Goal: Information Seeking & Learning: Learn about a topic

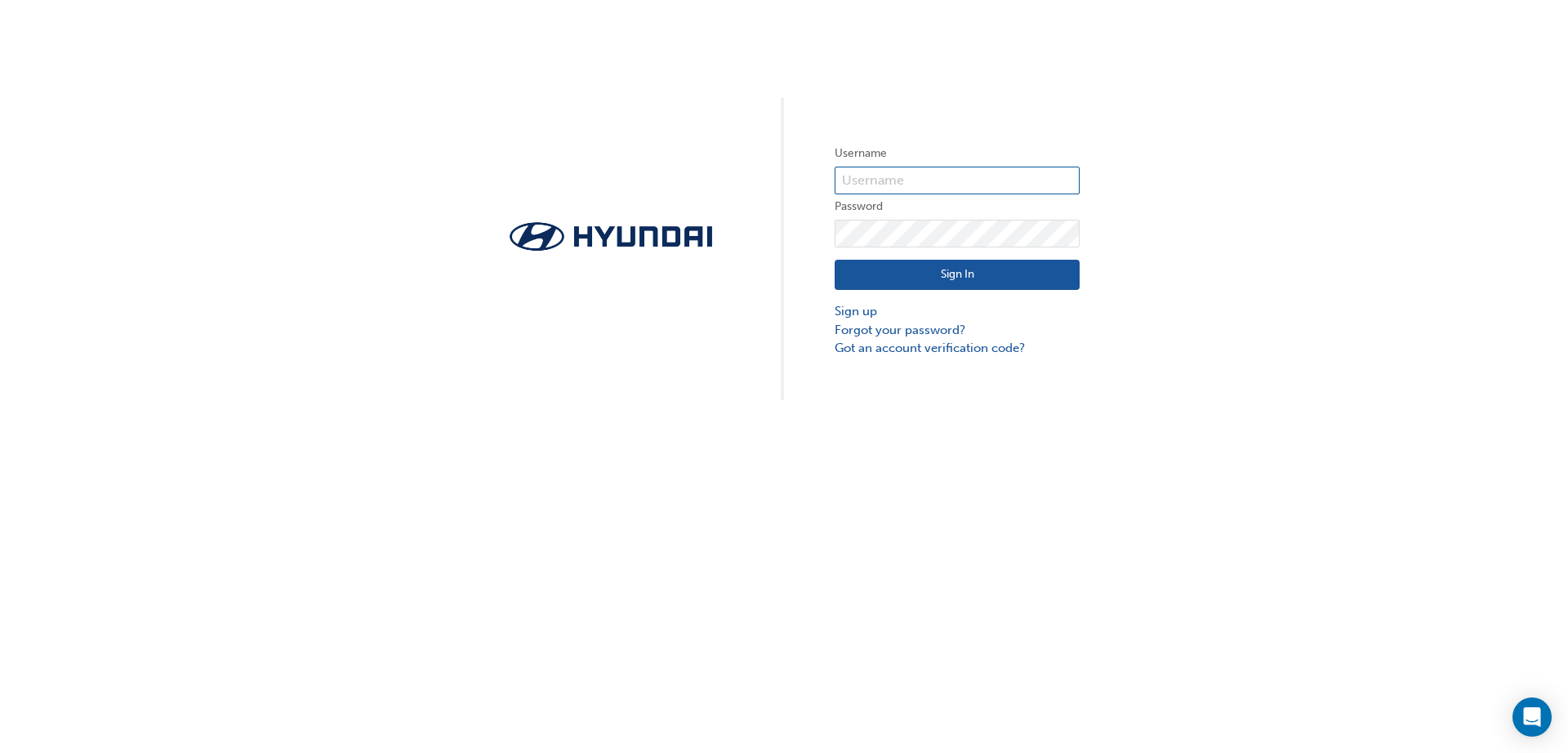
type input "28448"
click at [996, 280] on button "Sign In" at bounding box center [957, 275] width 245 height 31
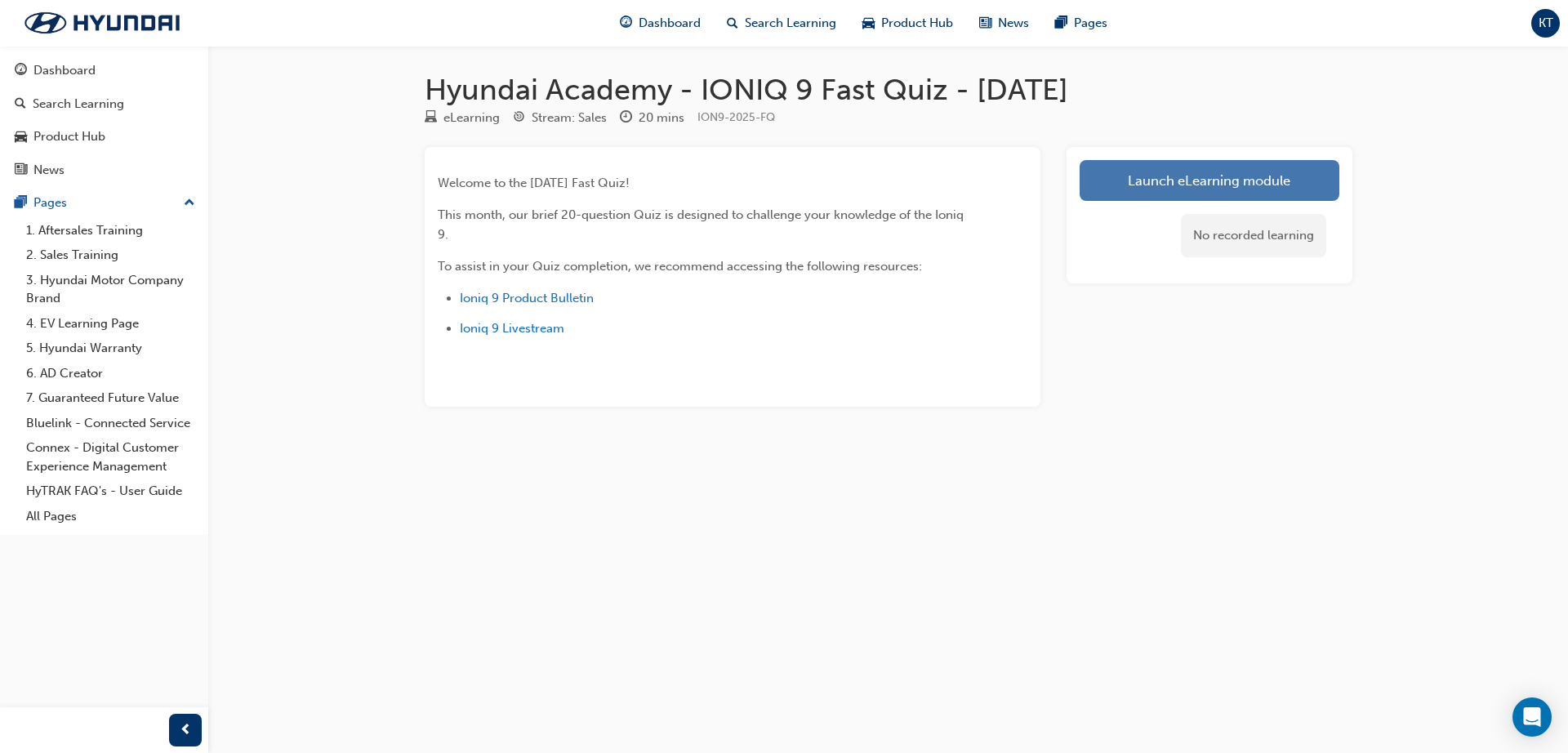
click at [1223, 170] on link "Launch eLearning module" at bounding box center [1209, 180] width 259 height 41
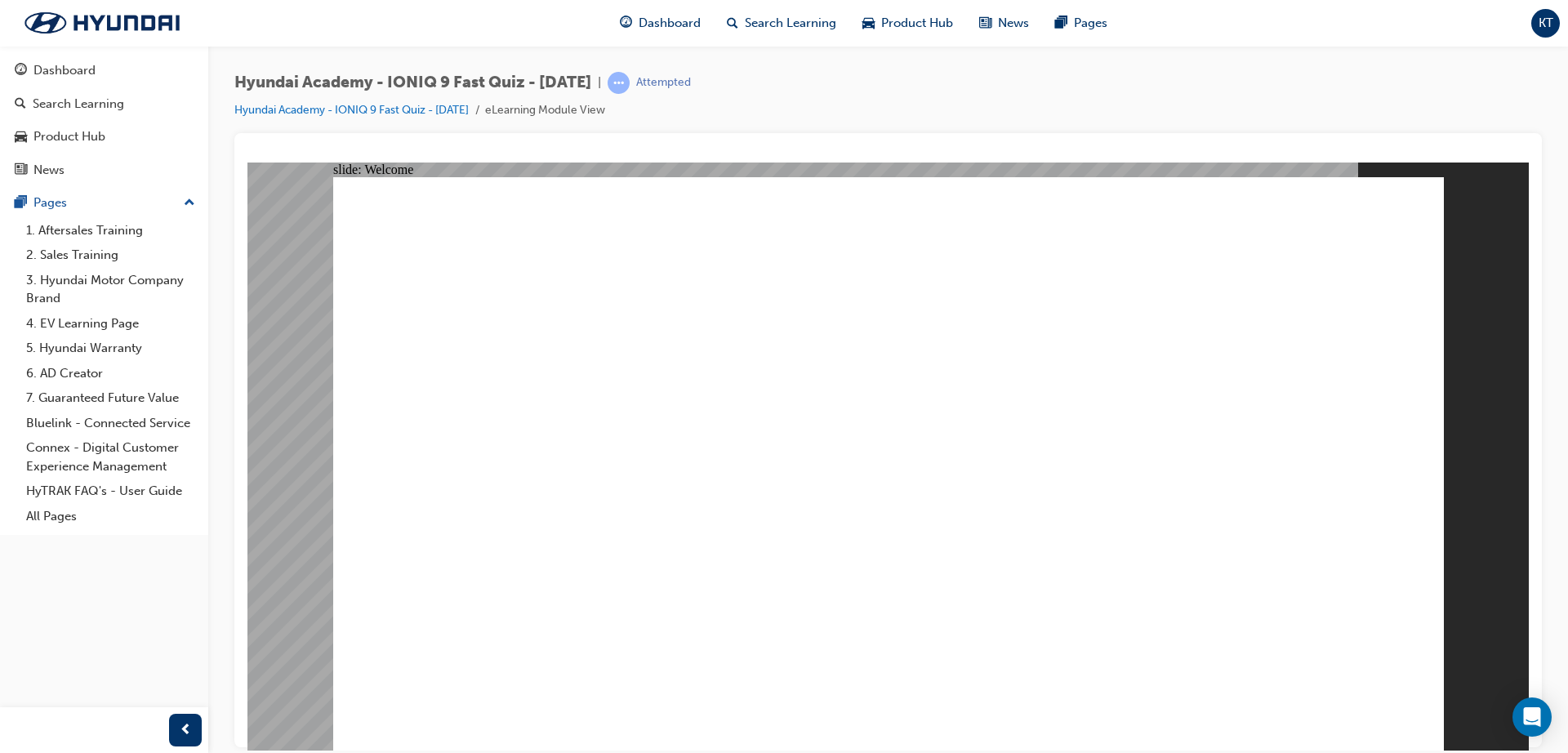
radio input "true"
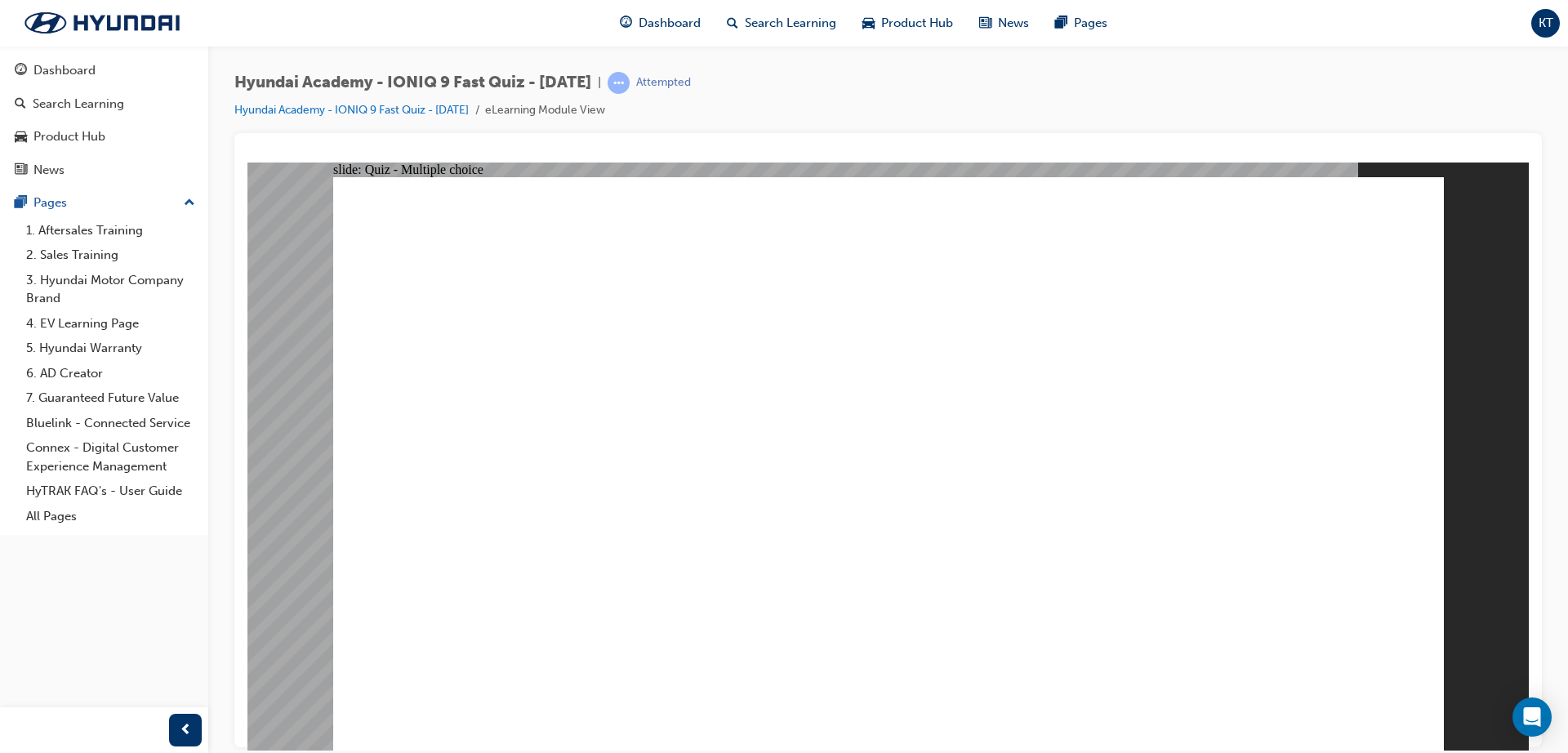
radio input "true"
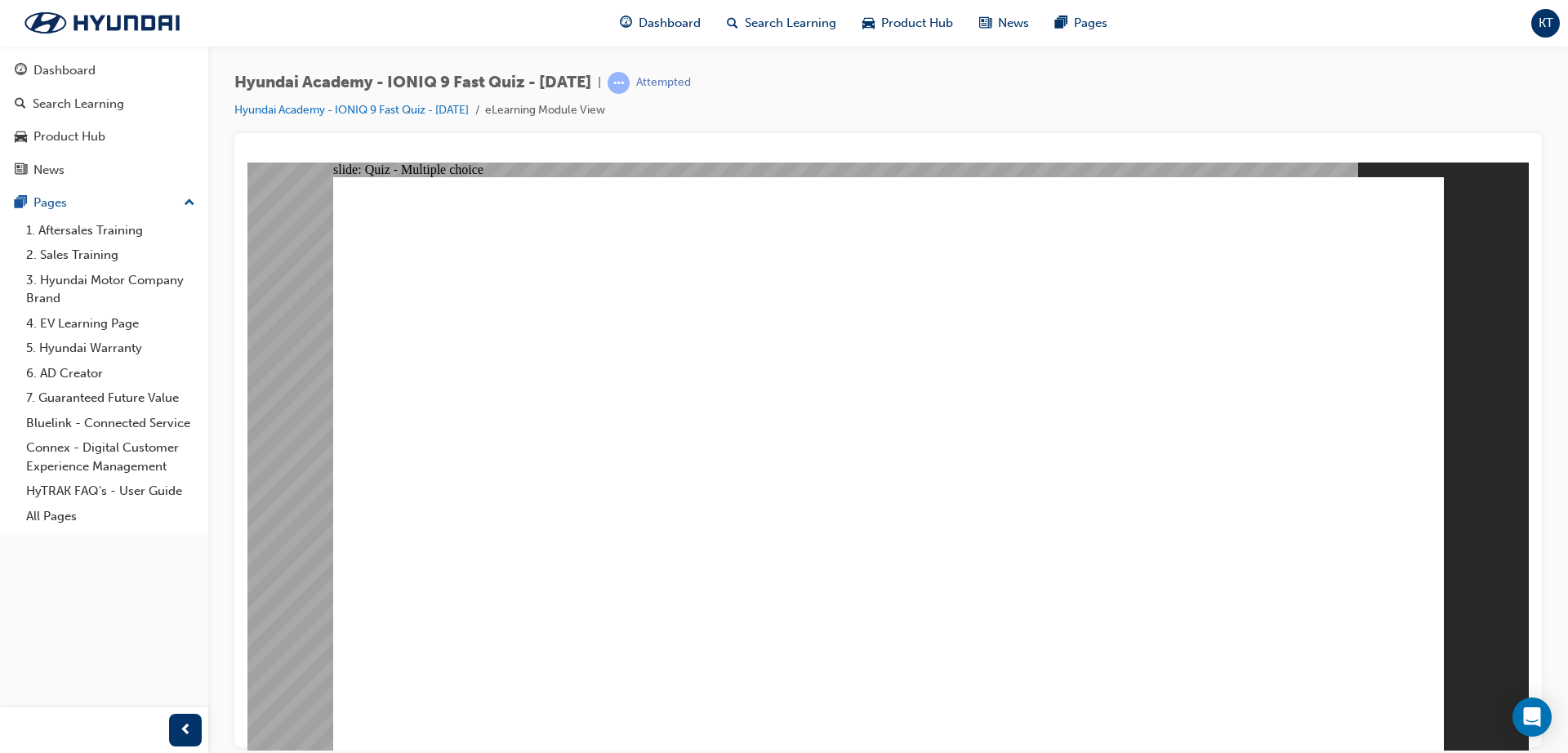
radio input "true"
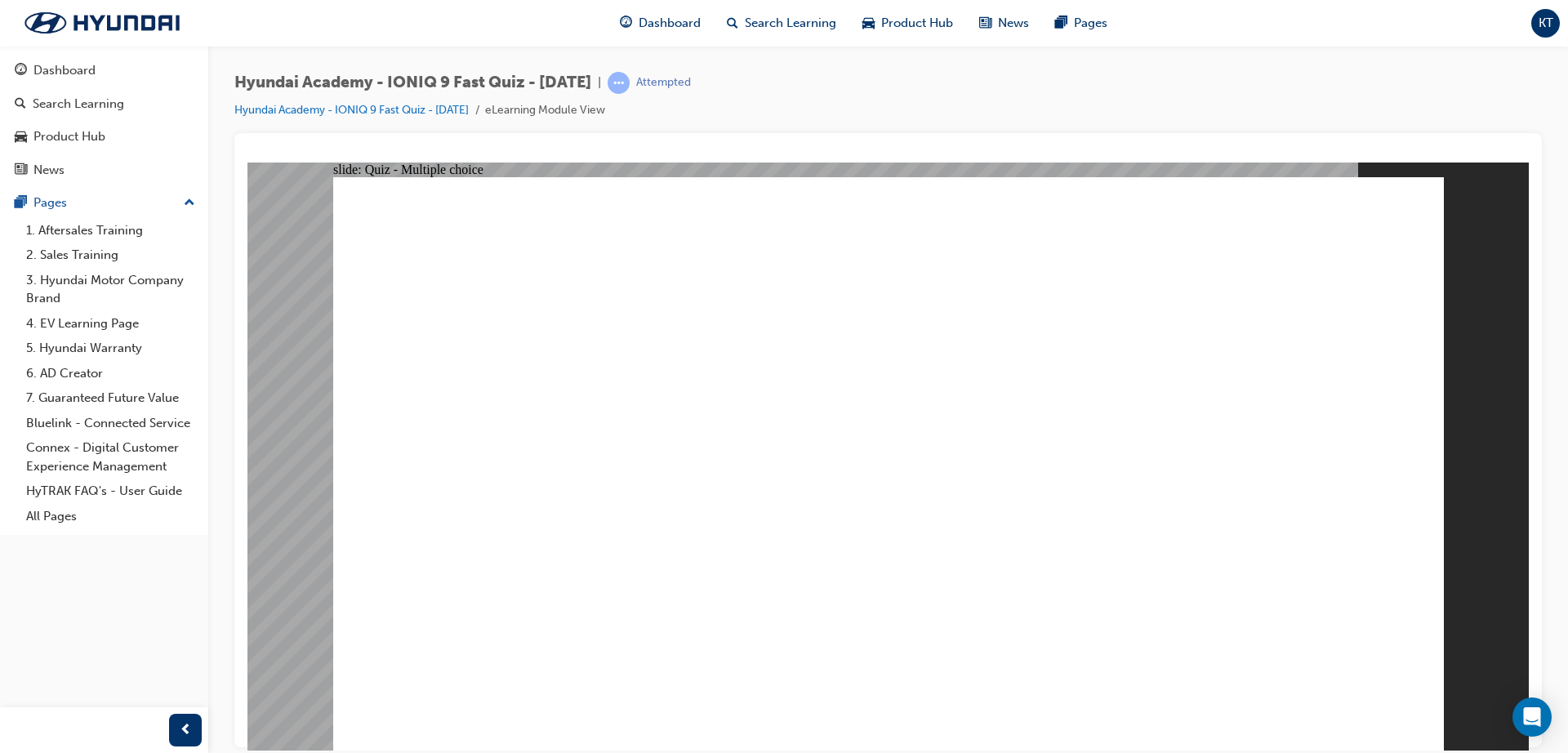
drag, startPoint x: 641, startPoint y: 579, endPoint x: 773, endPoint y: 613, distance: 136.3
radio input "true"
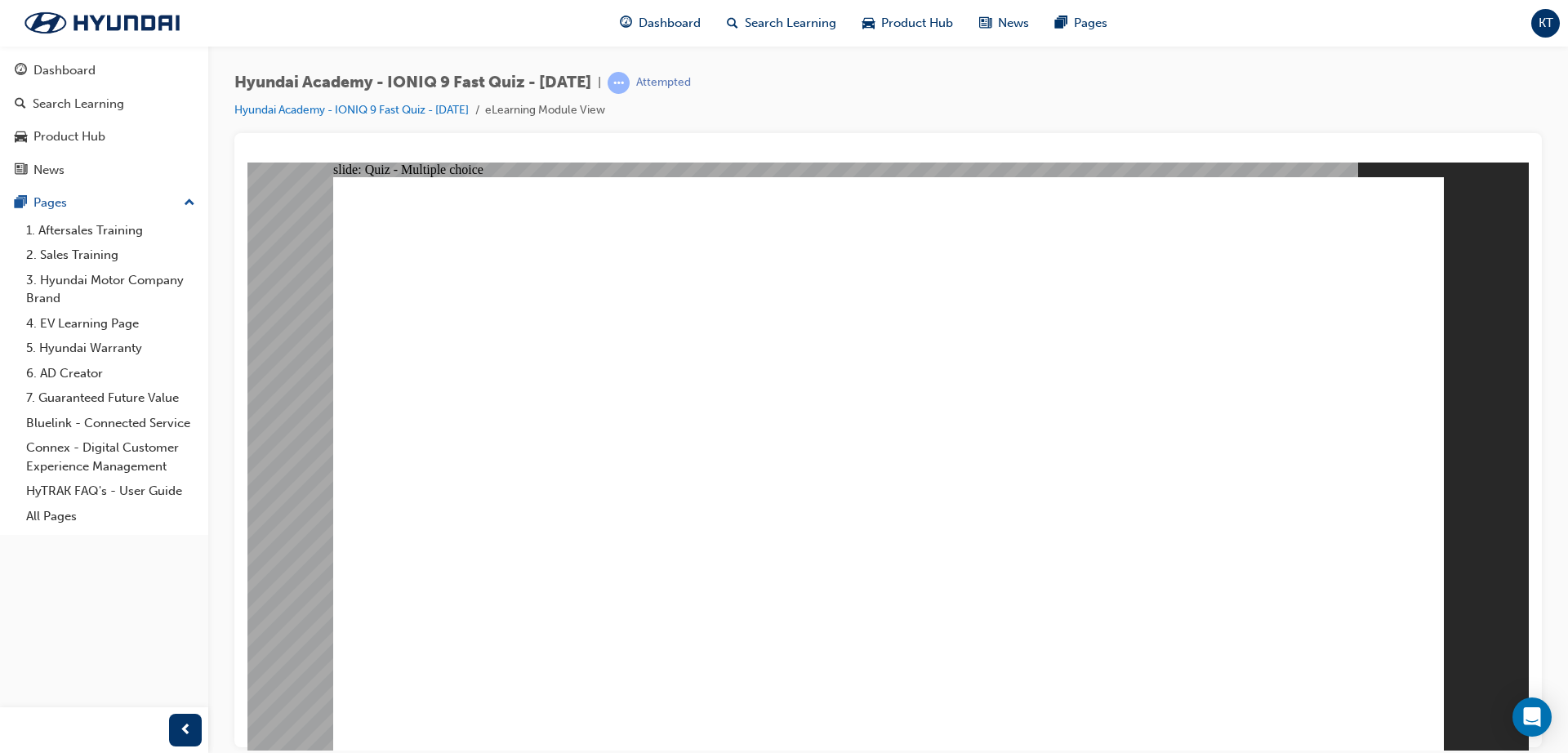
radio input "true"
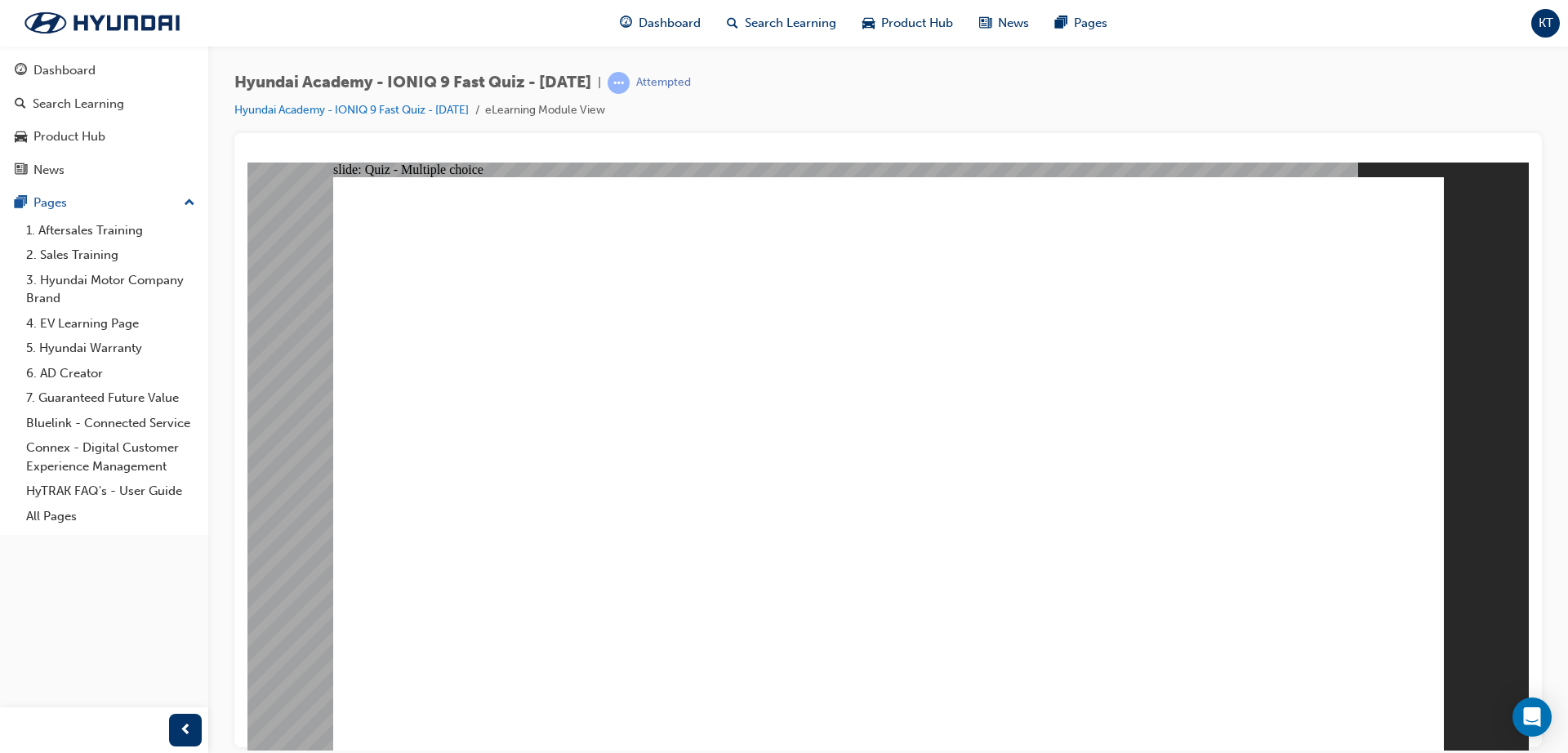
radio input "true"
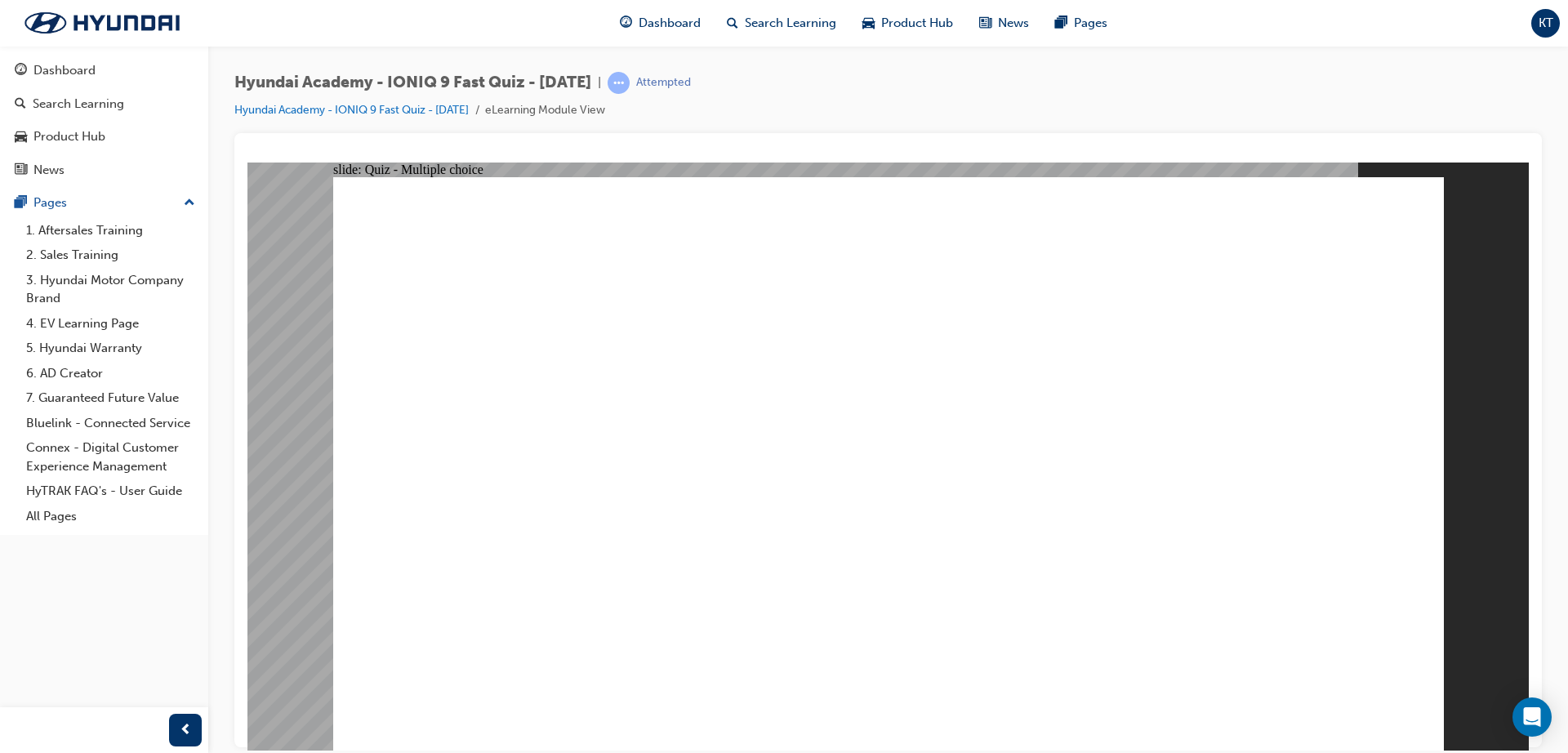
radio input "true"
checkbox input "true"
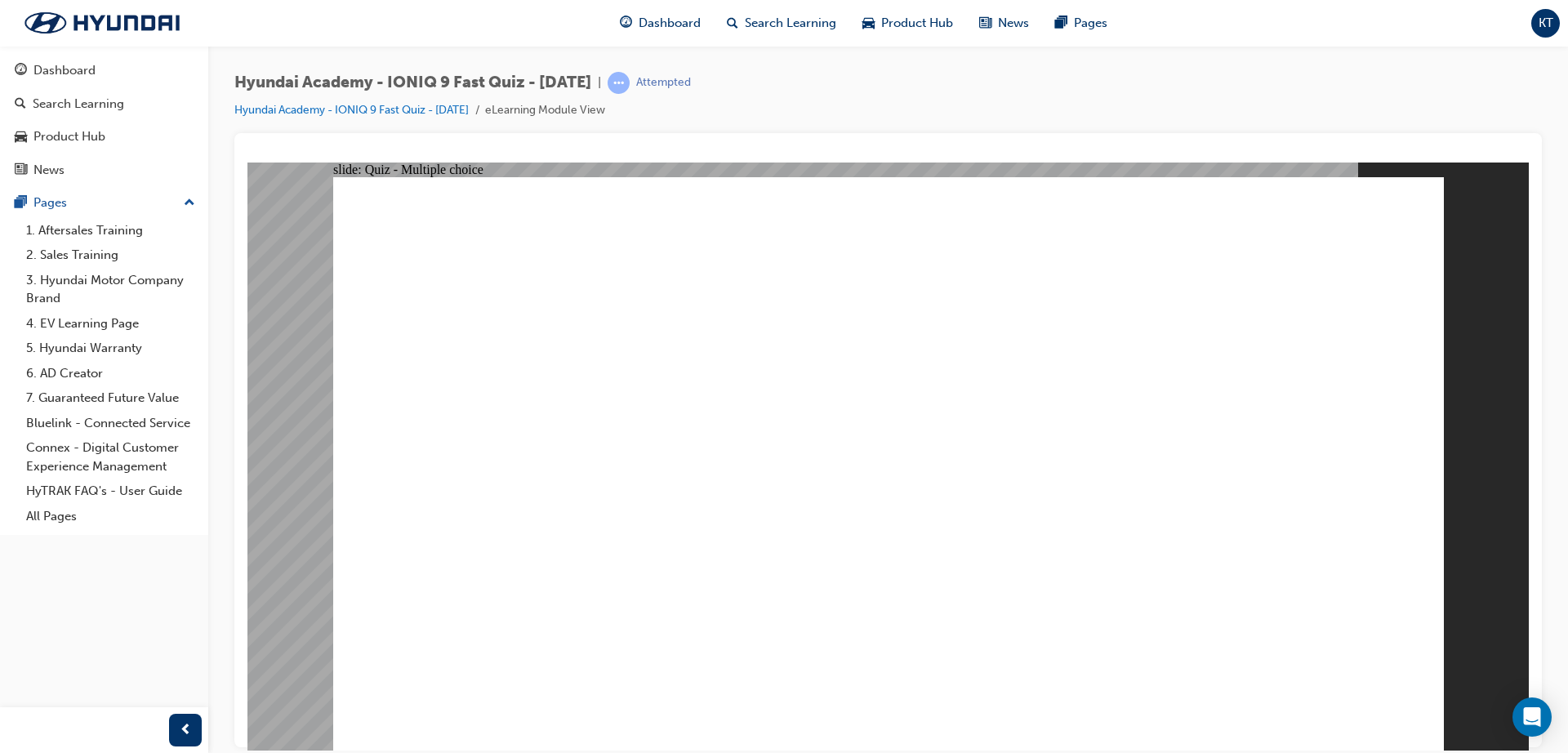
checkbox input "true"
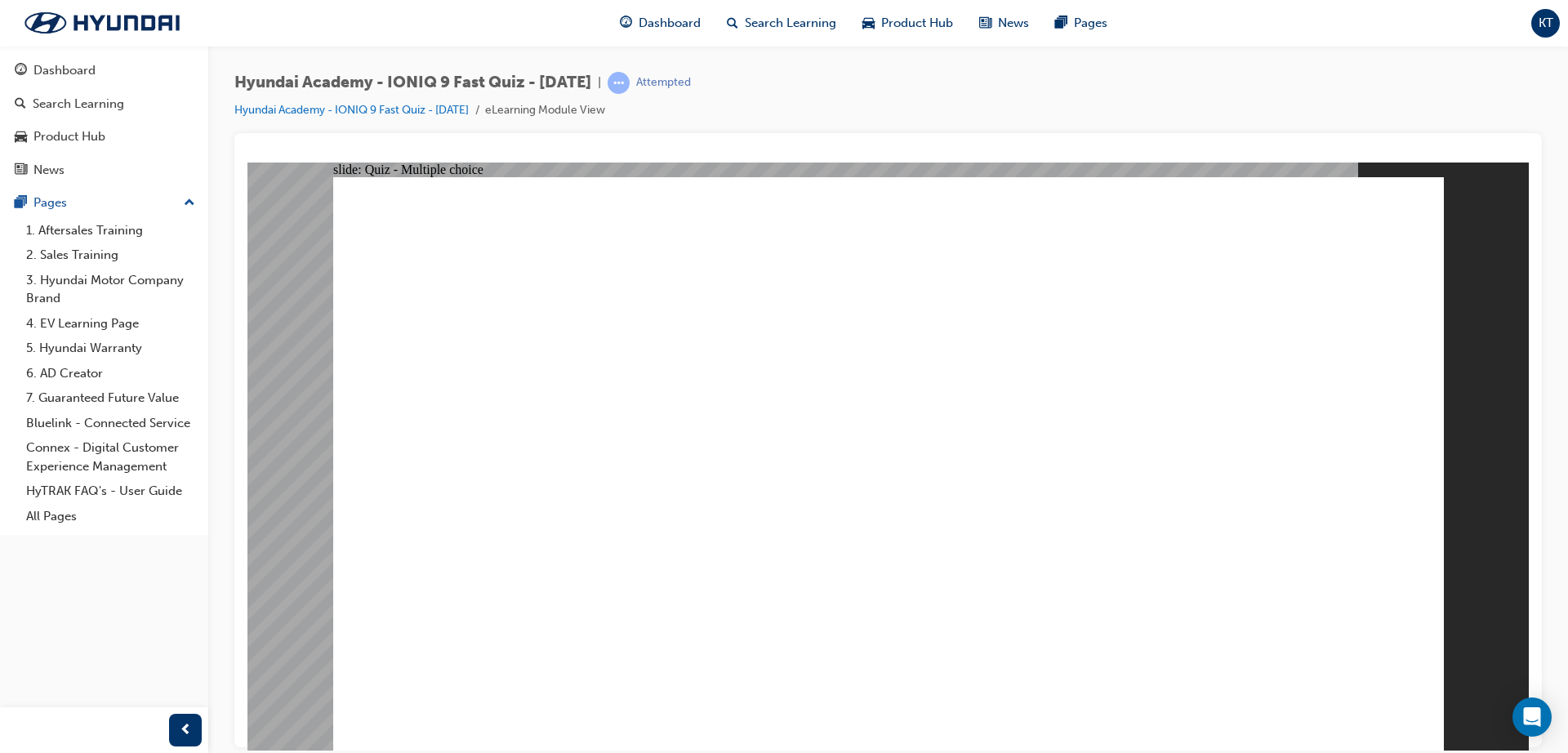
radio input "true"
drag, startPoint x: 671, startPoint y: 542, endPoint x: 669, endPoint y: 510, distance: 32.1
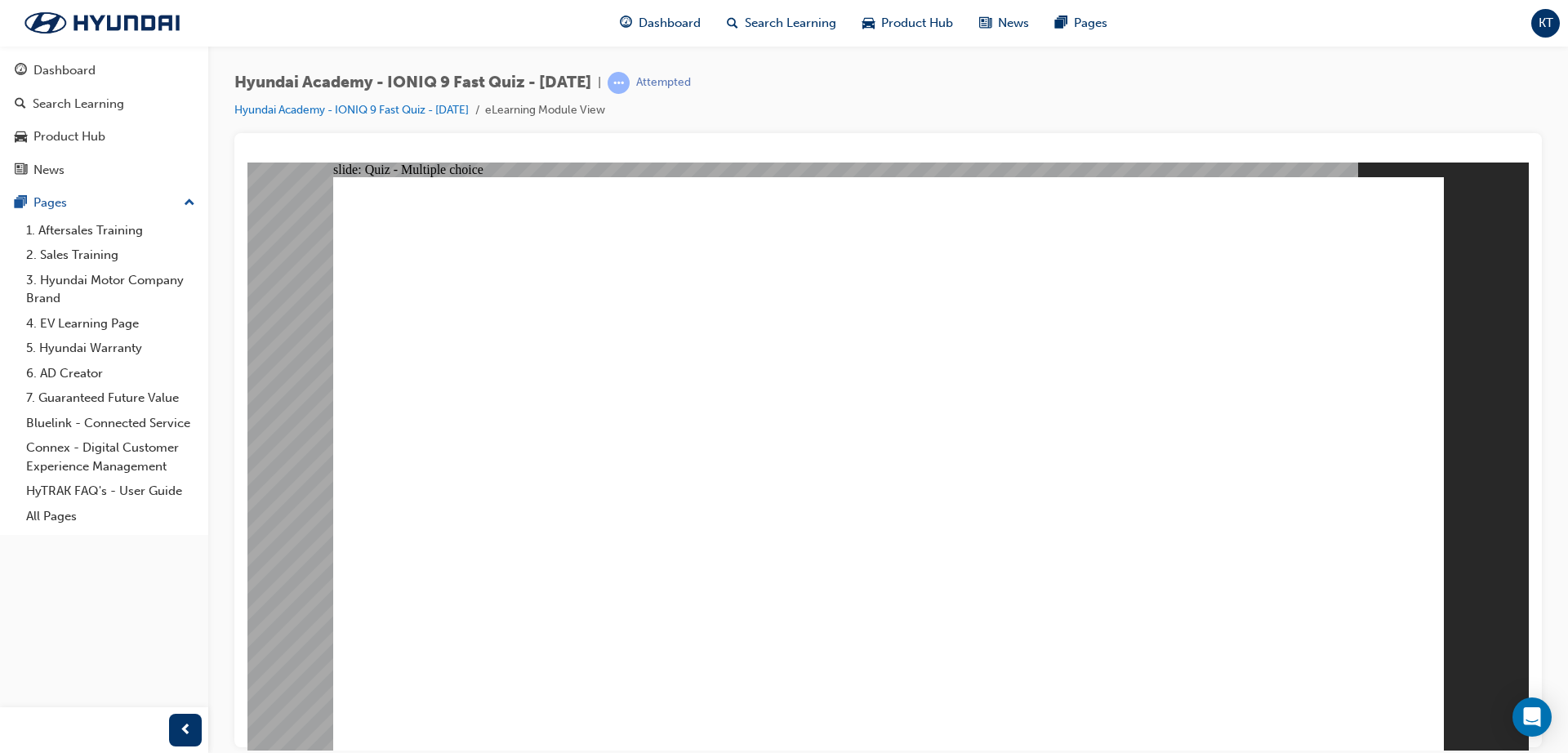
radio input "true"
checkbox input "true"
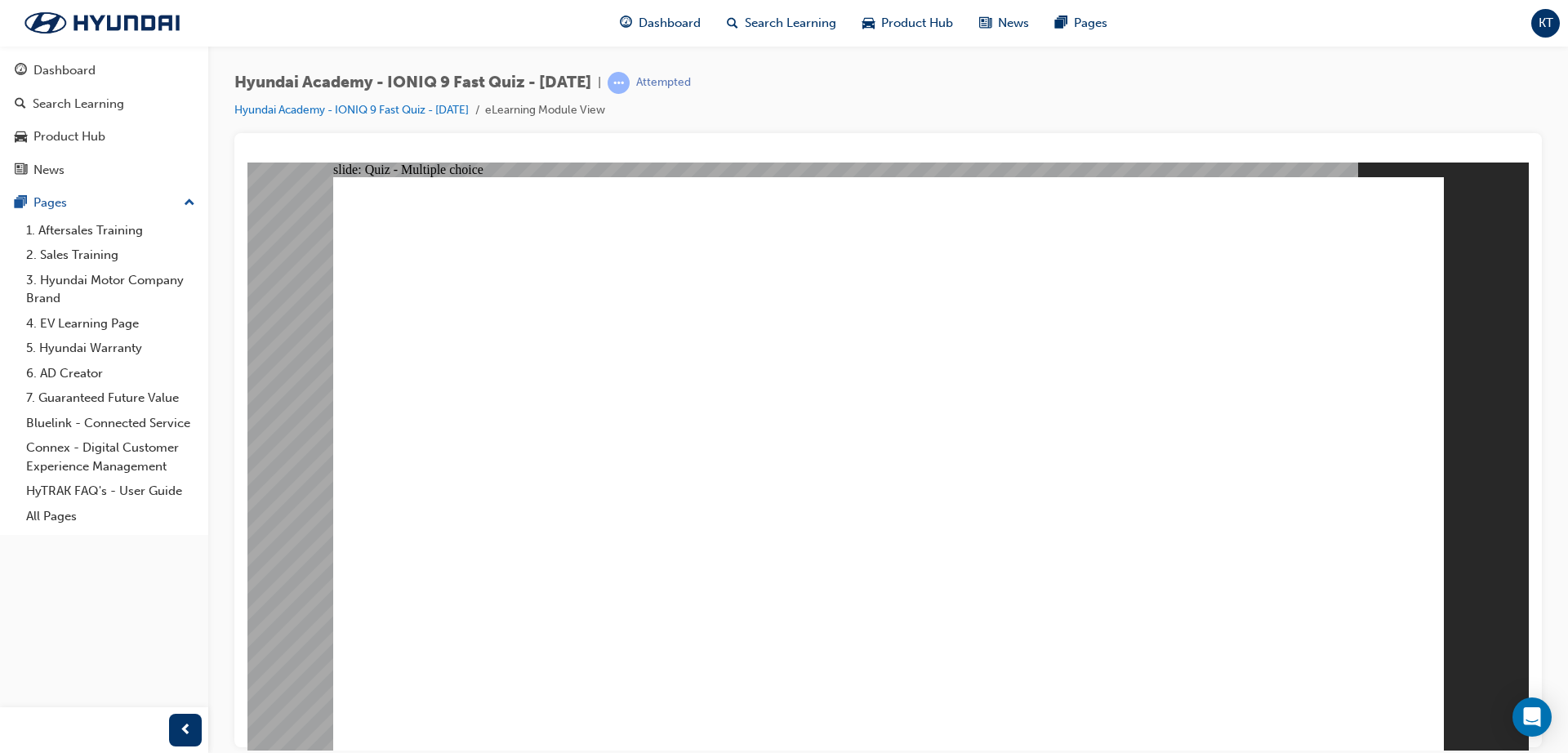
radio input "true"
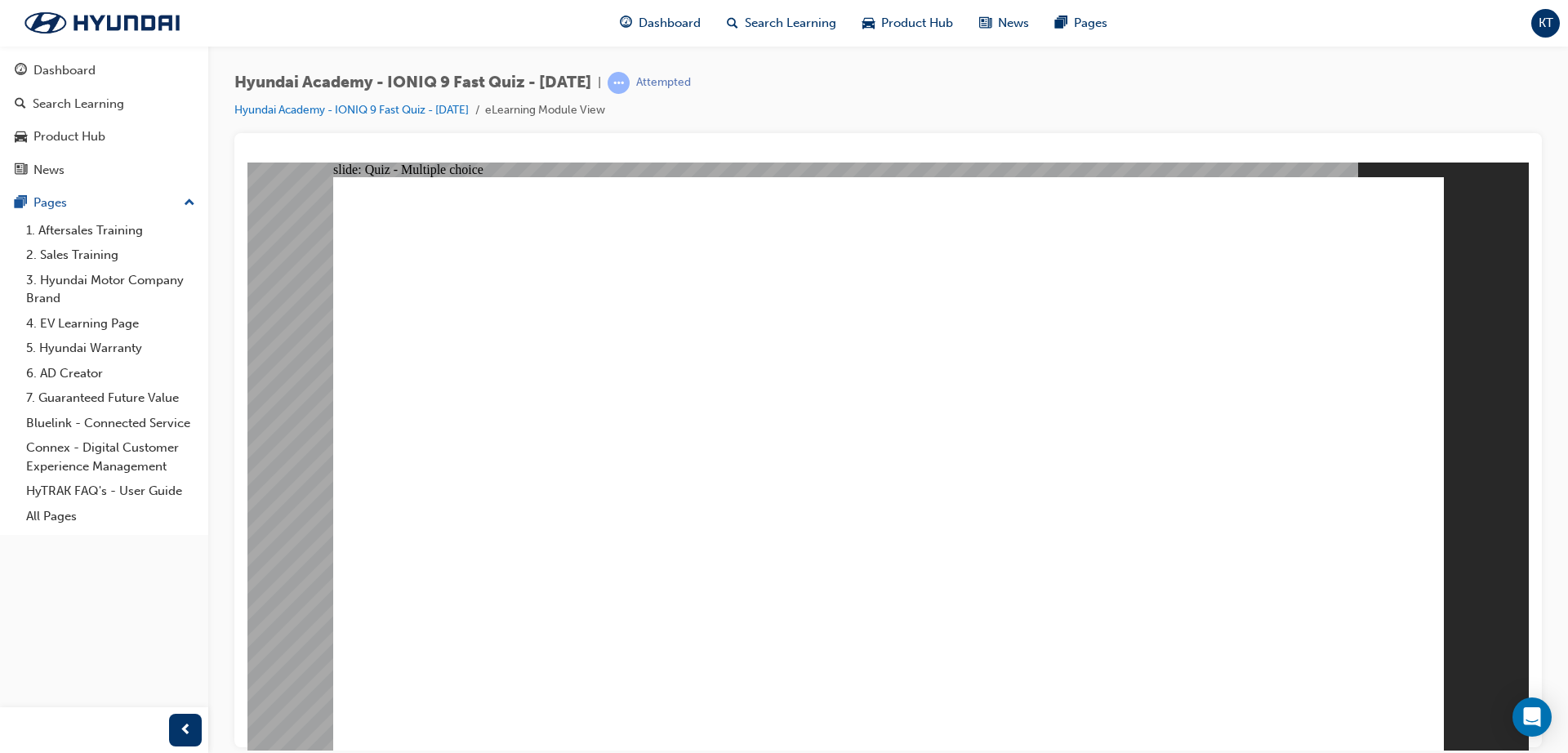
radio input "true"
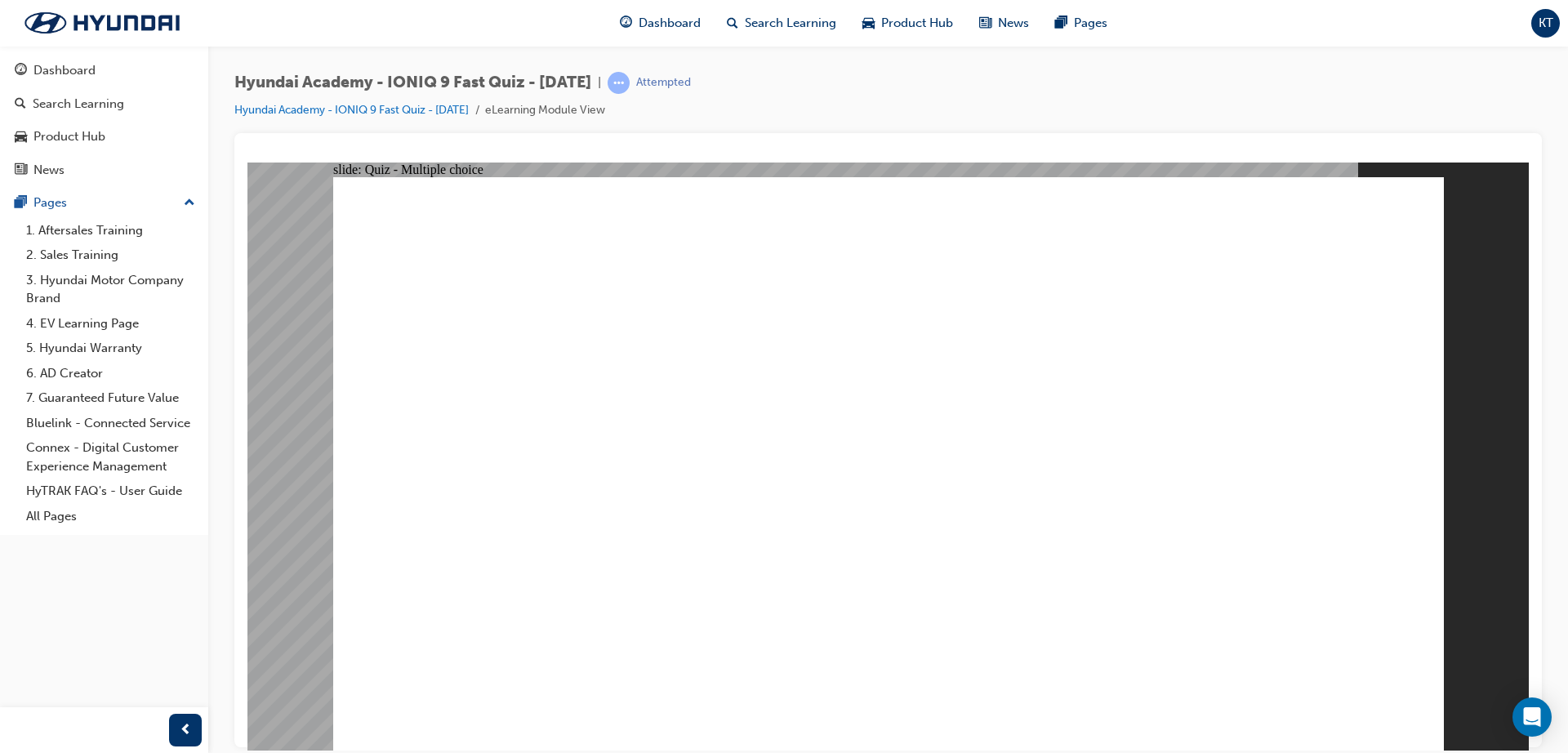
radio input "true"
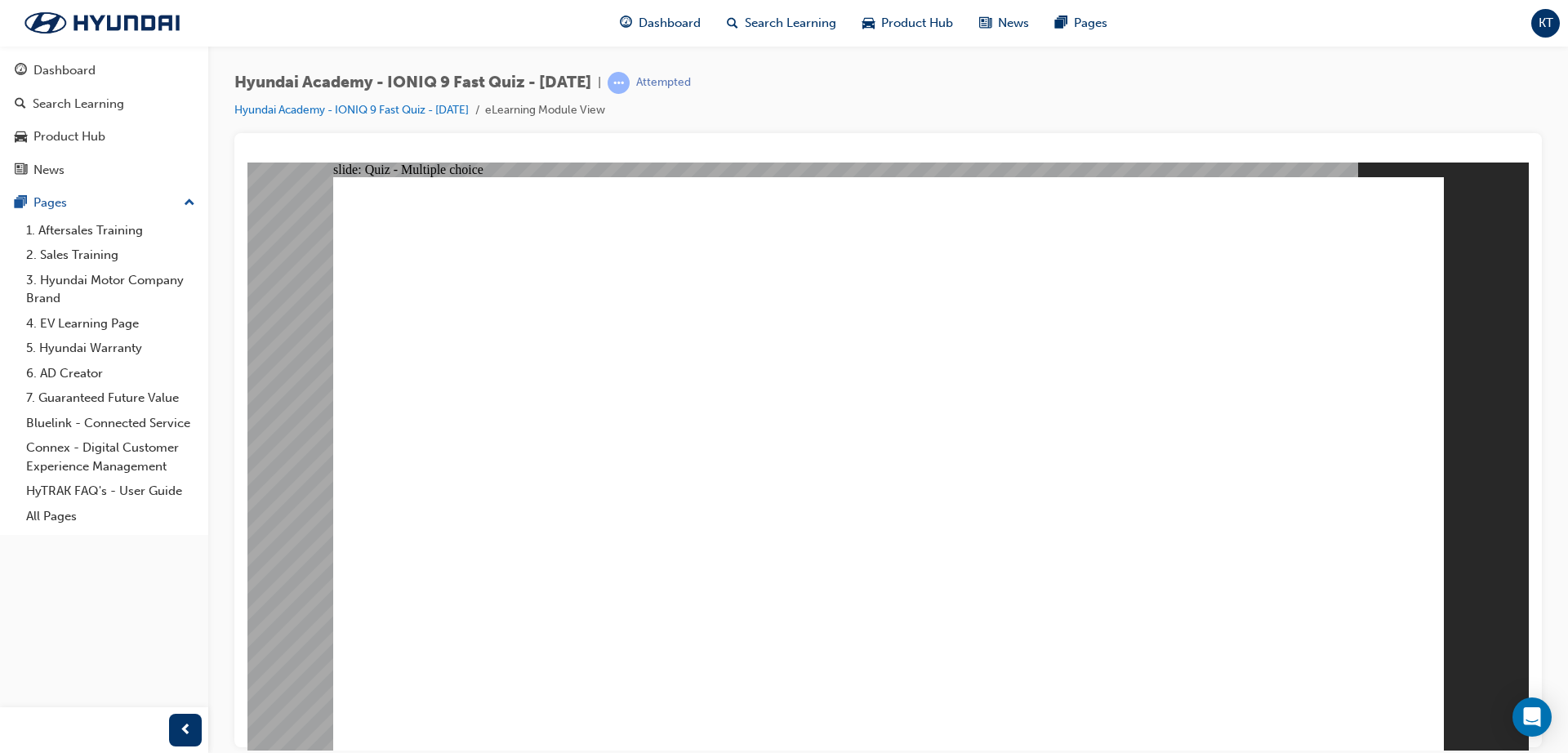
radio input "true"
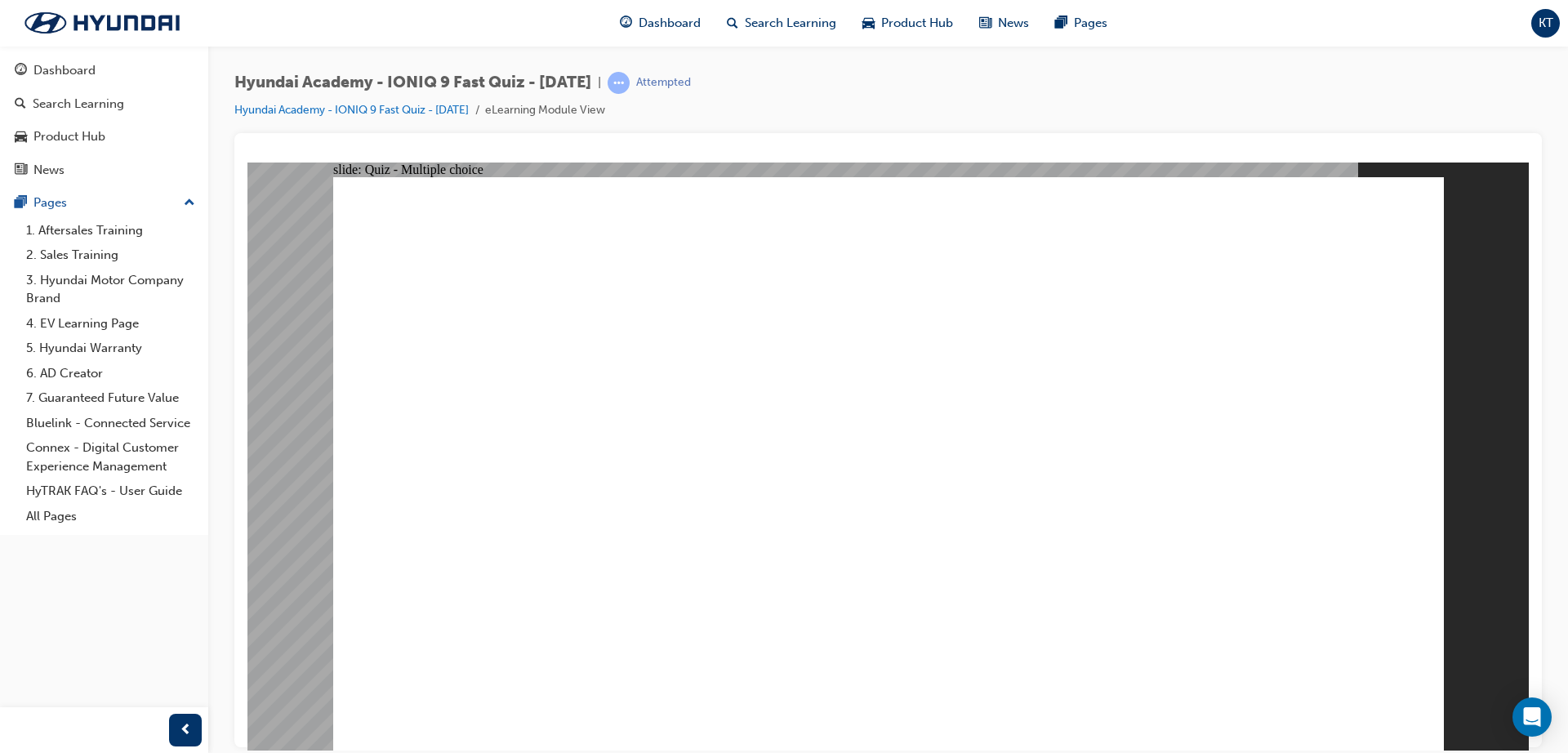
radio input "true"
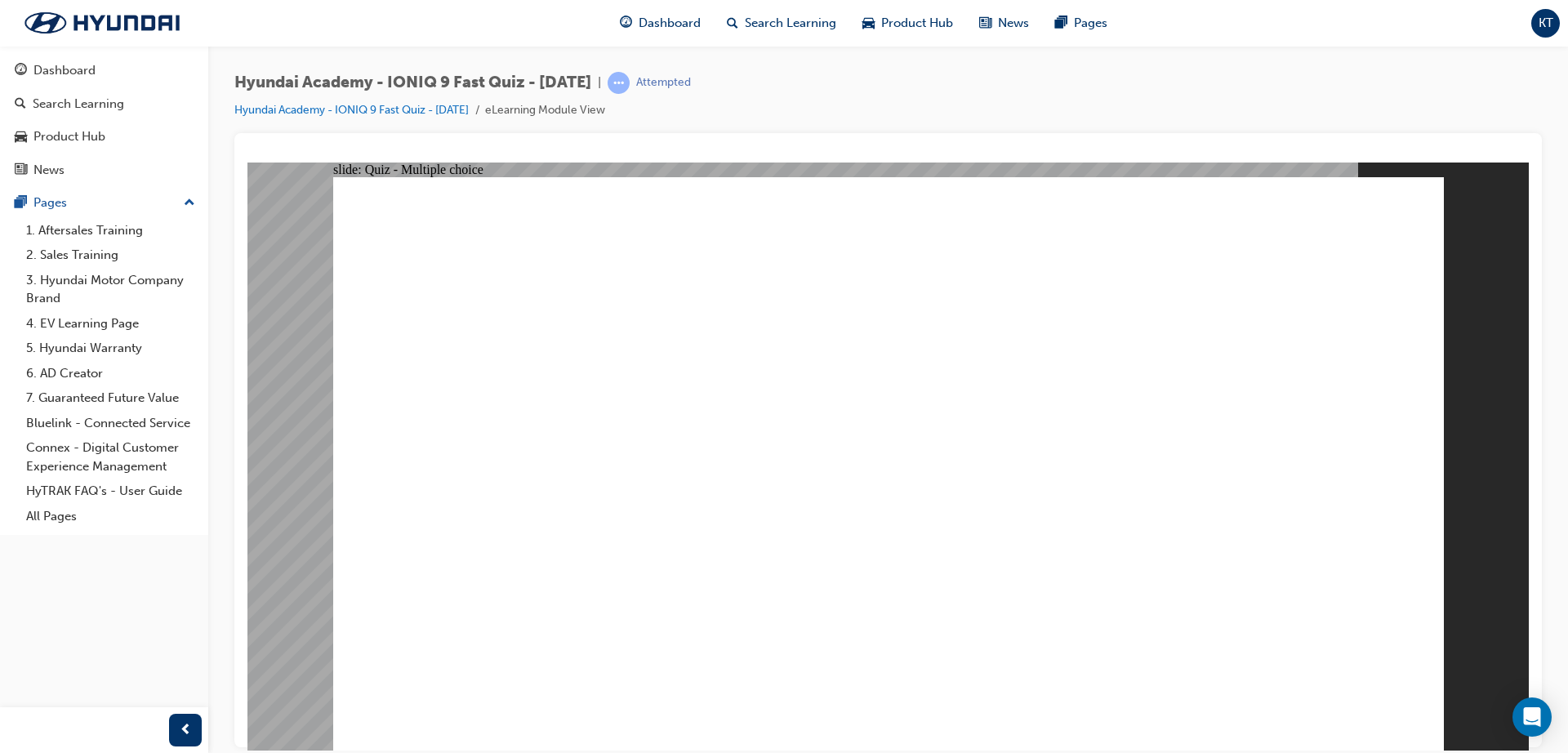
radio input "true"
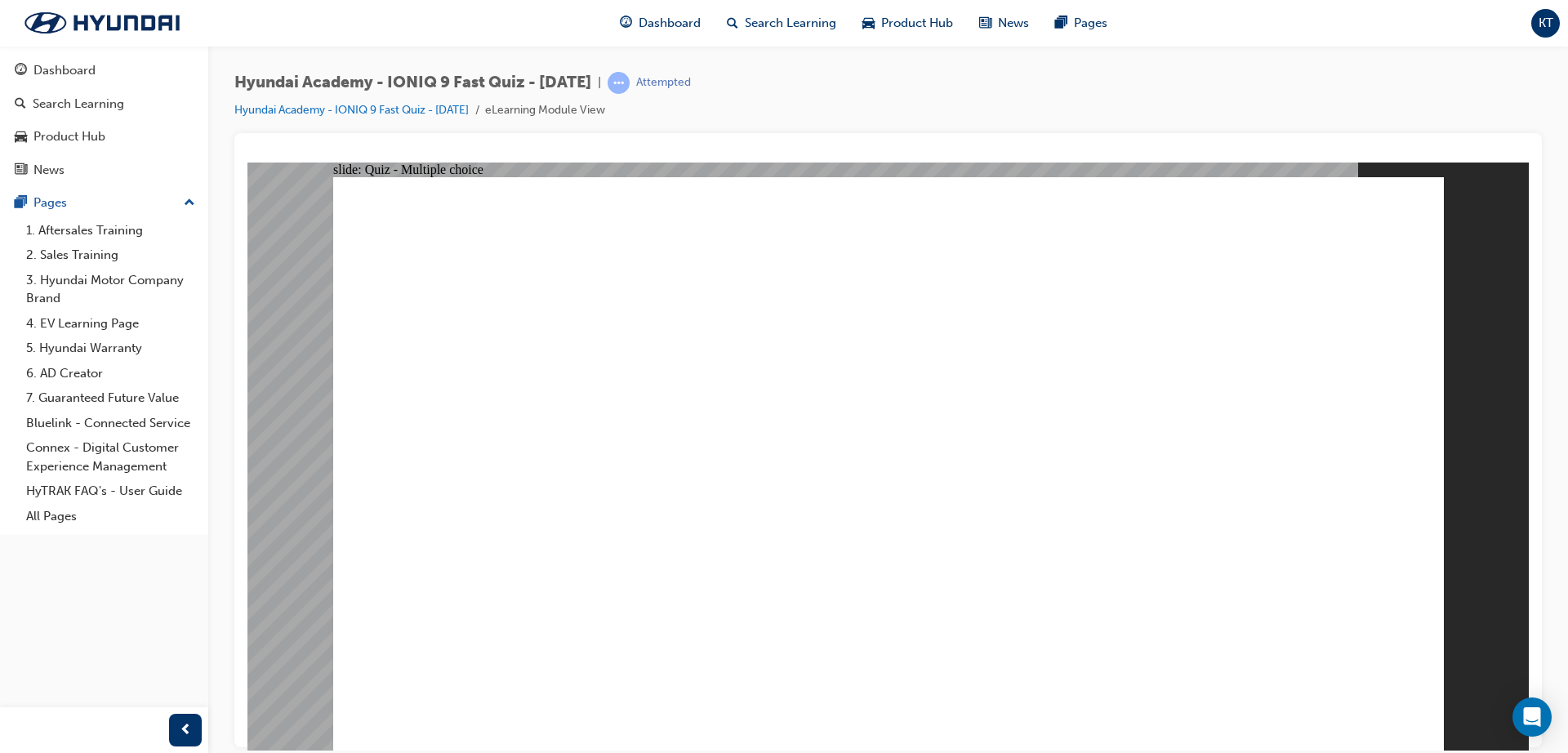
radio input "true"
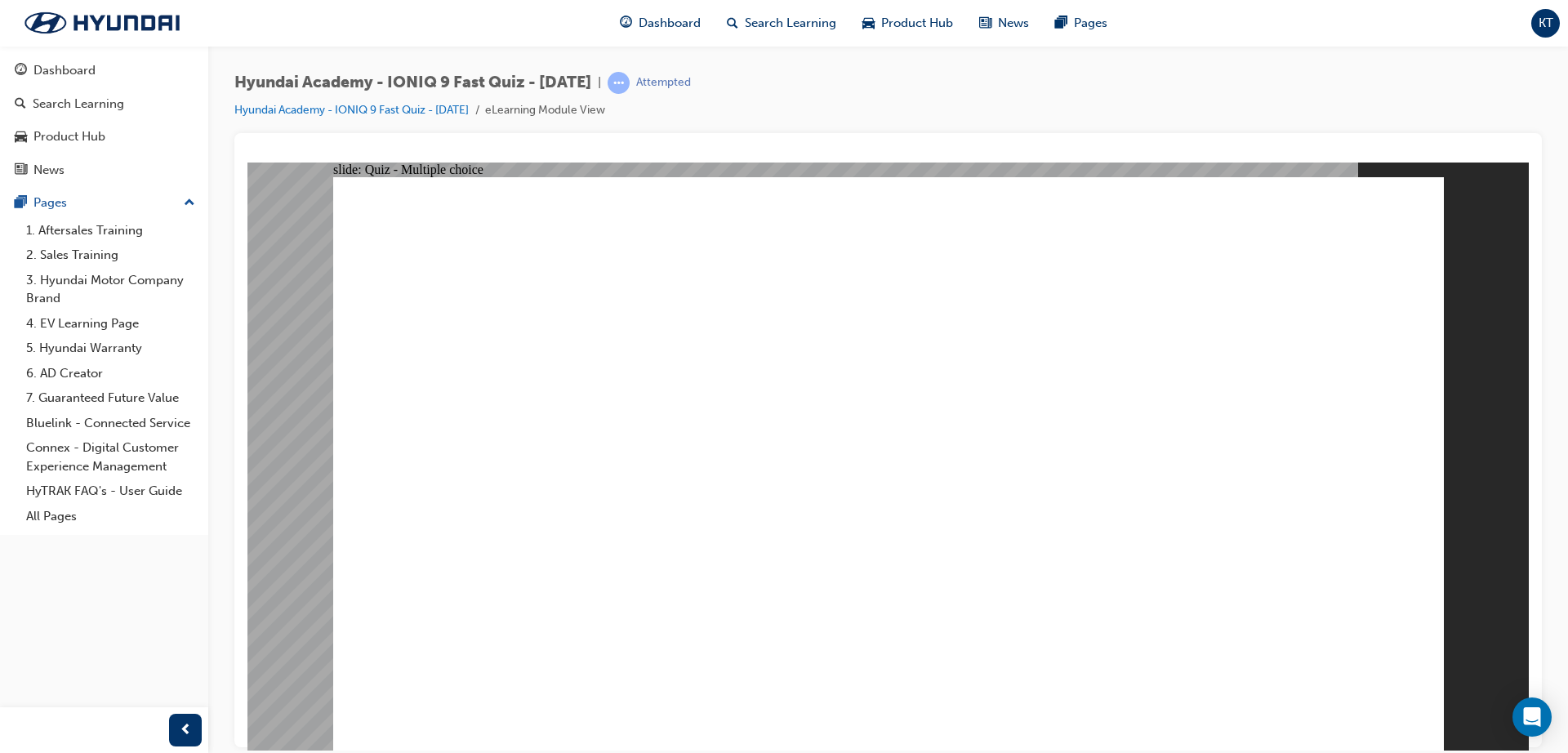
drag, startPoint x: 893, startPoint y: 706, endPoint x: 903, endPoint y: 726, distance: 22.4
drag, startPoint x: 776, startPoint y: 201, endPoint x: 754, endPoint y: 192, distance: 23.8
